Goal: Task Accomplishment & Management: Complete application form

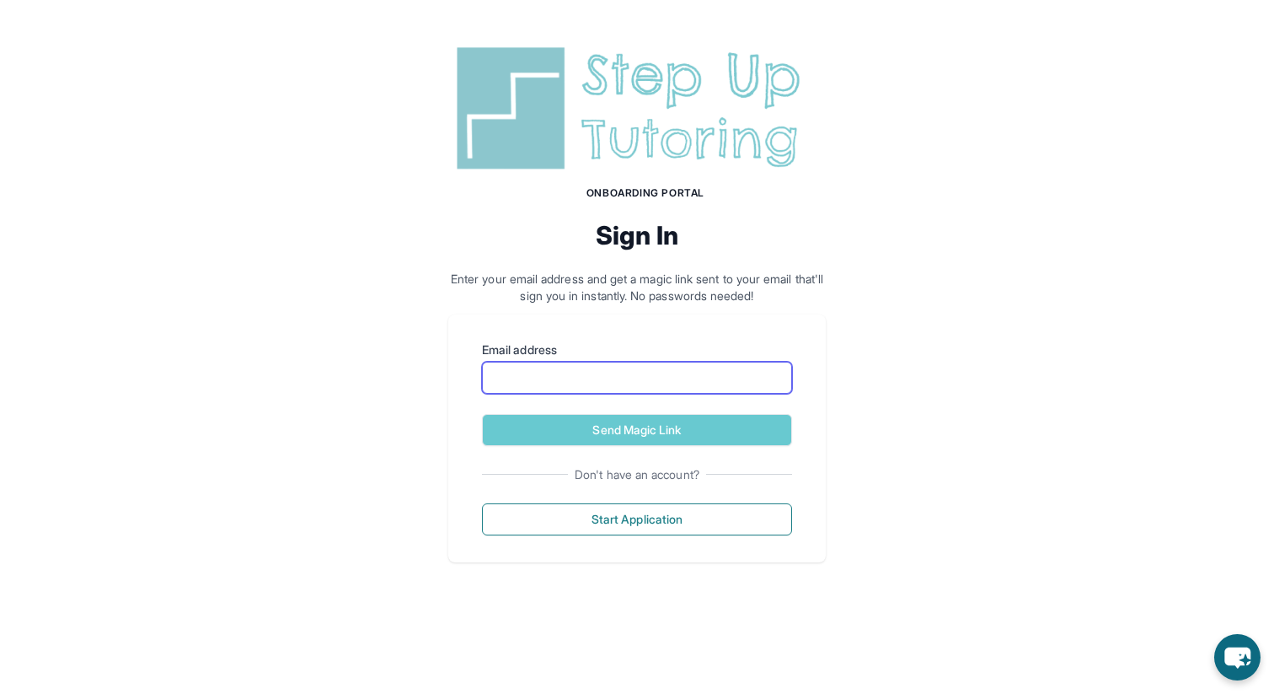
click at [635, 370] on input "Email address" at bounding box center [637, 378] width 310 height 32
type input "**********"
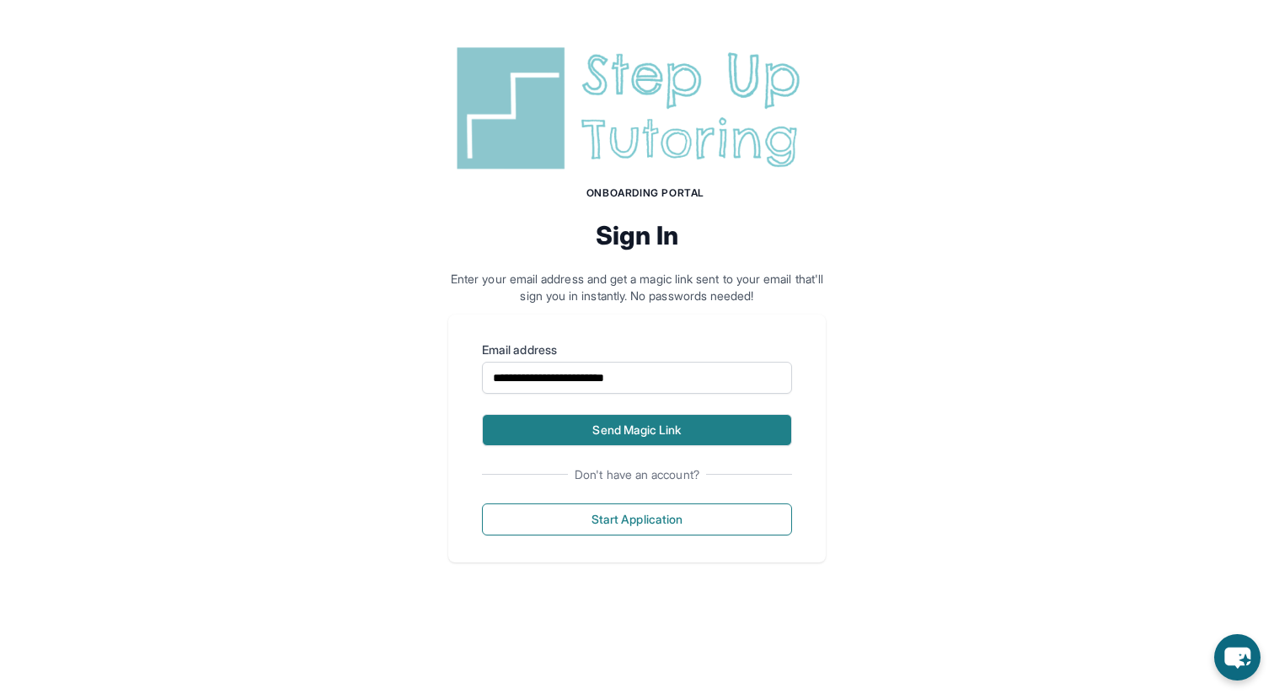
click at [636, 421] on button "Send Magic Link" at bounding box center [637, 430] width 310 height 32
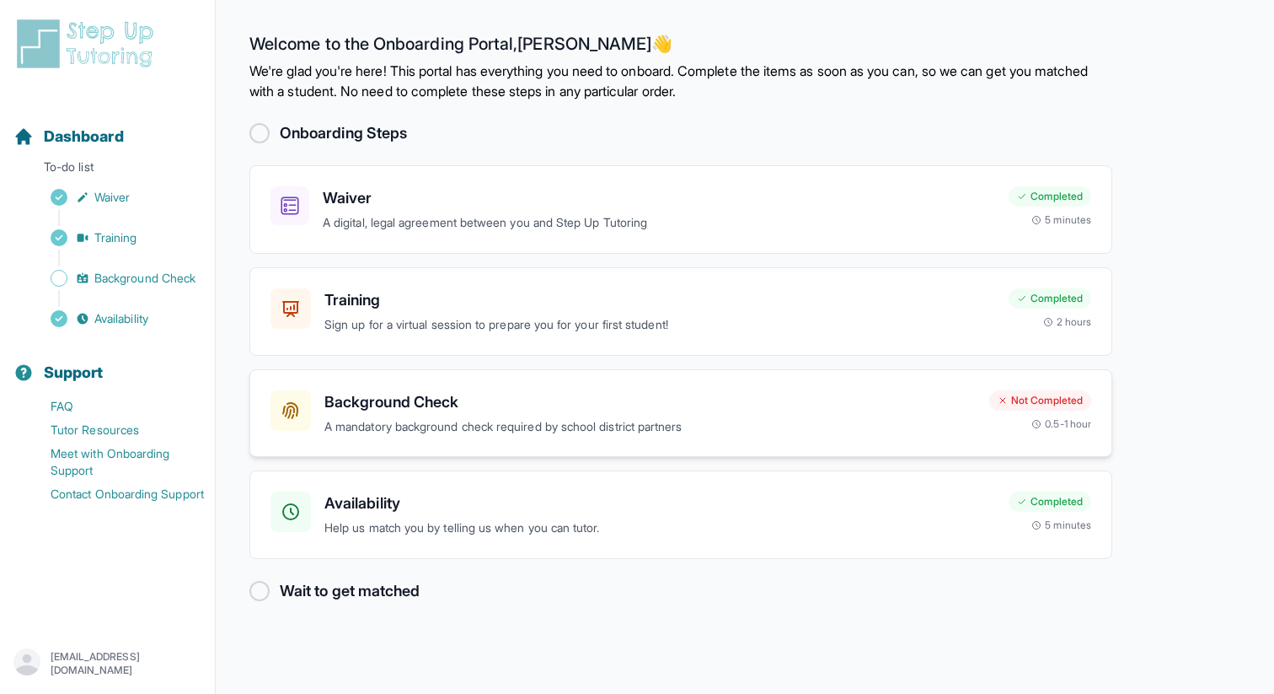
click at [325, 409] on h3 "Background Check" at bounding box center [650, 402] width 652 height 24
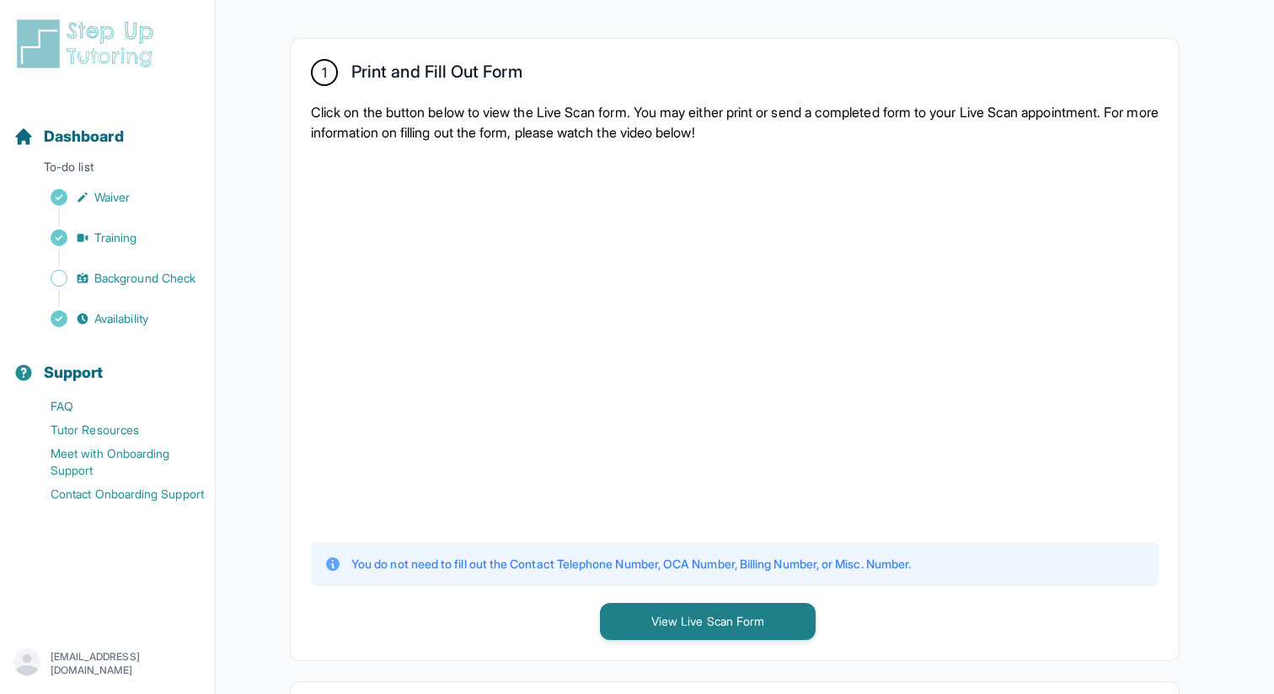
scroll to position [303, 0]
click at [674, 619] on button "View Live Scan Form" at bounding box center [708, 621] width 216 height 37
click at [119, 190] on span "Waiver" at bounding box center [111, 197] width 35 height 17
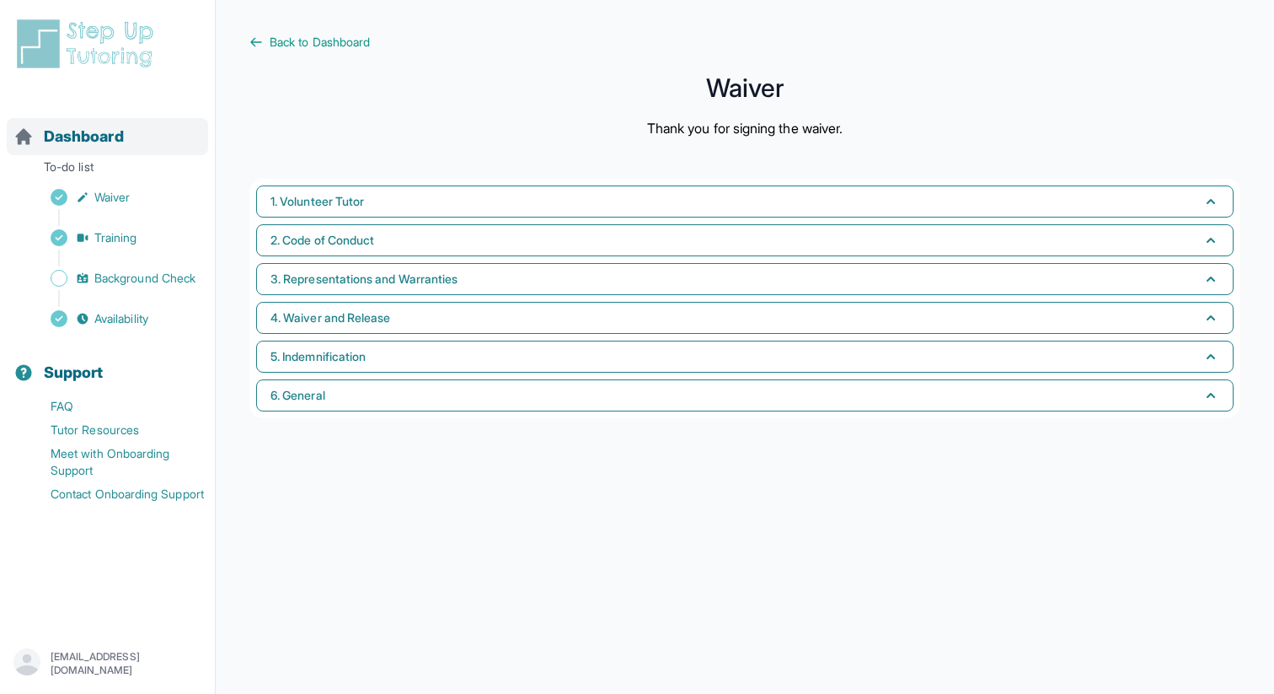
click at [106, 138] on span "Dashboard" at bounding box center [84, 137] width 80 height 24
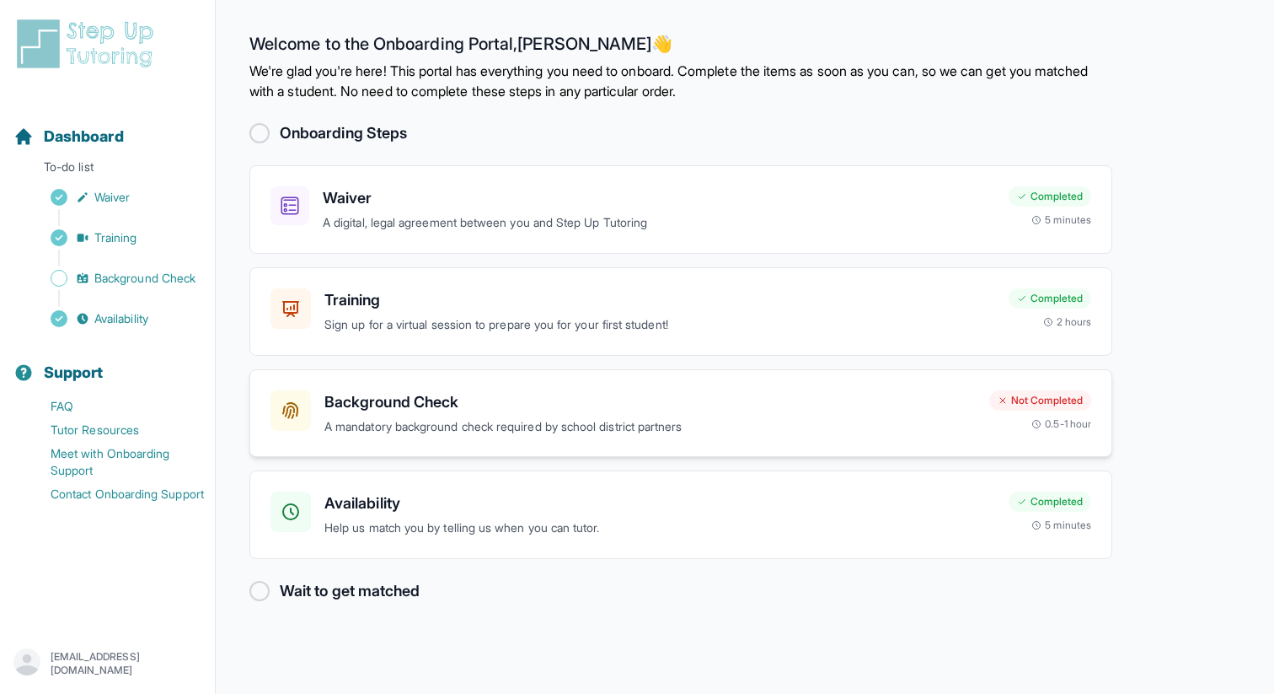
click at [357, 409] on h3 "Background Check" at bounding box center [650, 402] width 652 height 24
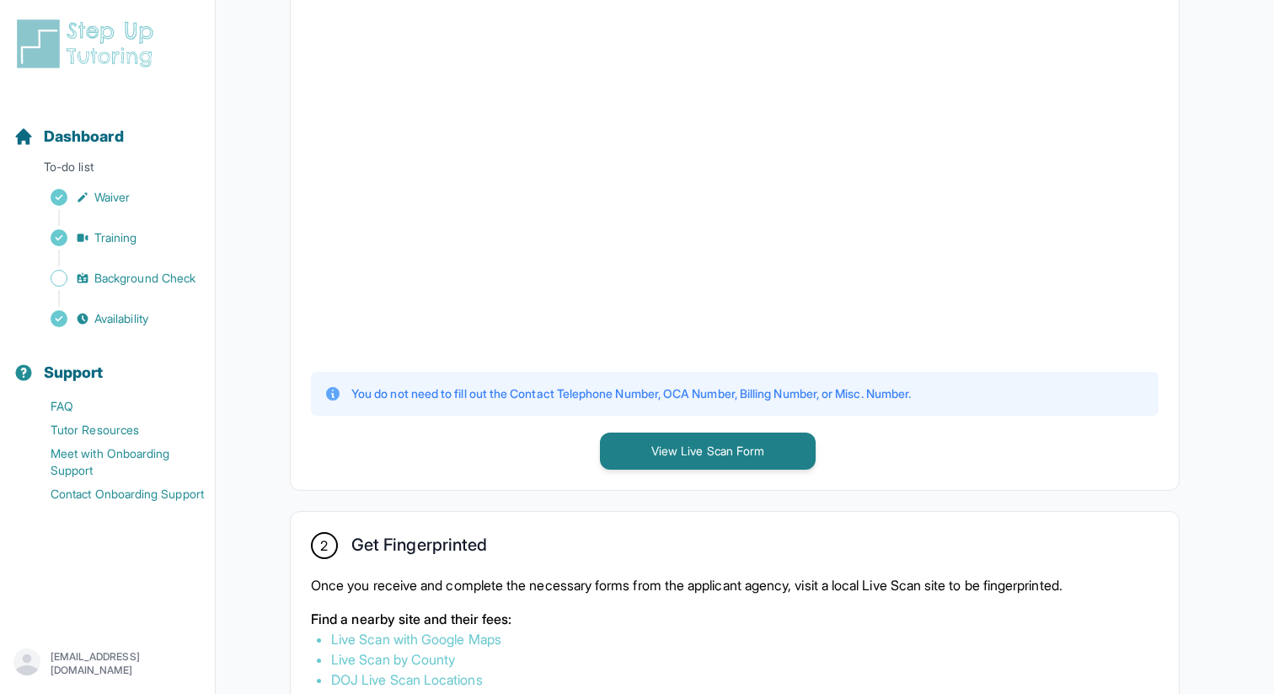
scroll to position [507, 0]
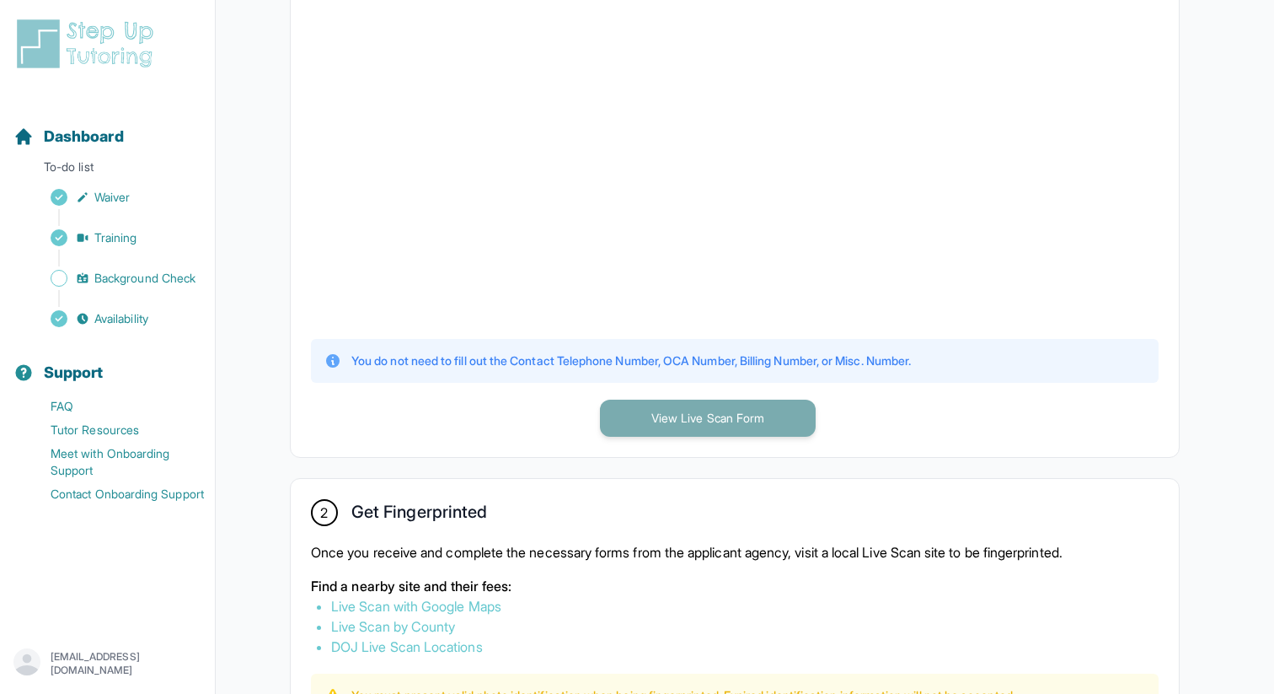
click at [654, 419] on button "View Live Scan Form" at bounding box center [708, 418] width 216 height 37
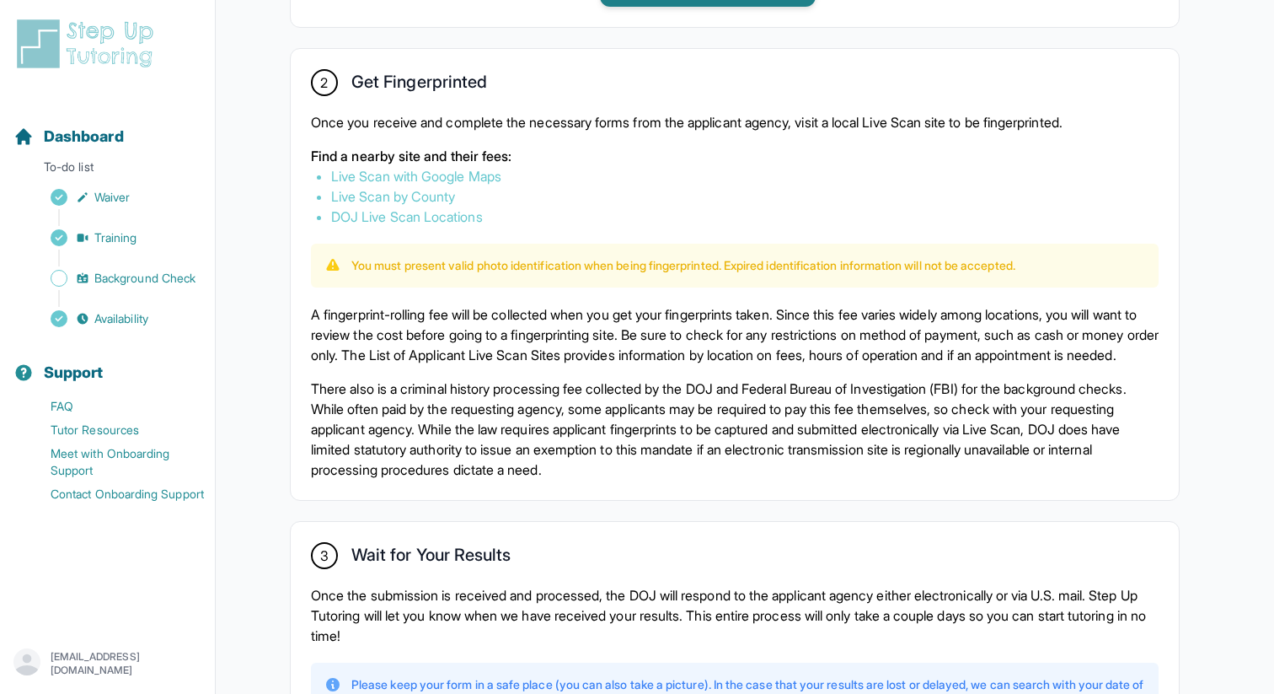
scroll to position [929, 0]
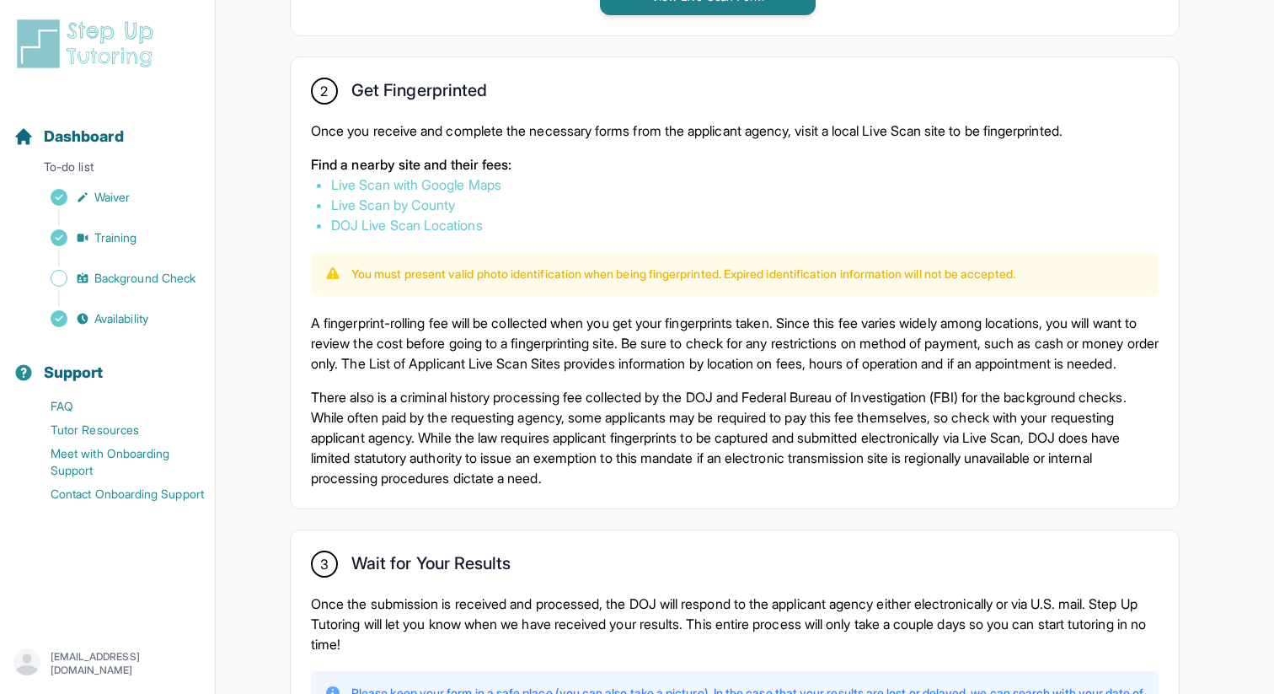
click at [383, 218] on link "DOJ Live Scan Locations" at bounding box center [407, 225] width 152 height 17
click at [397, 198] on link "Live Scan by County" at bounding box center [393, 204] width 124 height 17
